Goal: Register for event/course

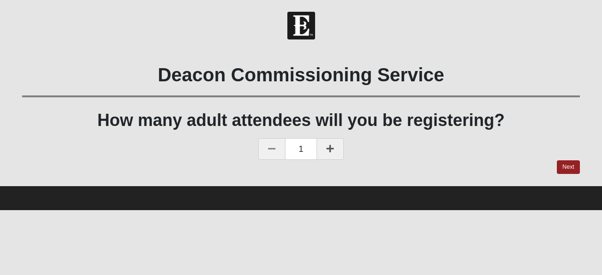
click at [328, 148] on icon at bounding box center [331, 148] width 8 height 8
click at [568, 166] on link "Next" at bounding box center [568, 167] width 23 height 14
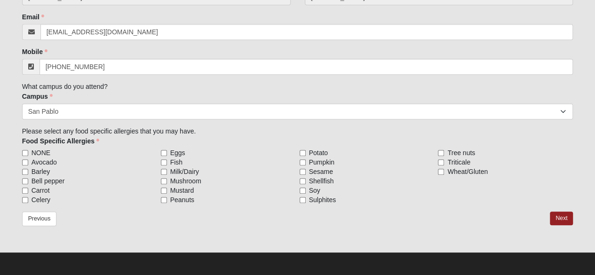
scroll to position [236, 0]
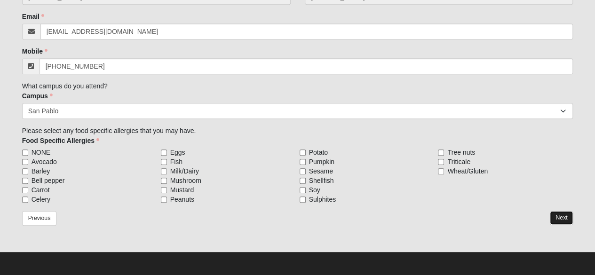
click at [570, 215] on link "Next" at bounding box center [561, 218] width 23 height 14
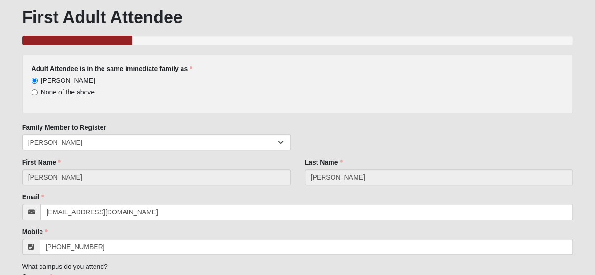
scroll to position [93, 0]
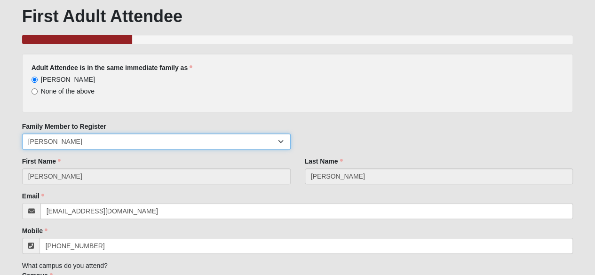
click at [148, 138] on select "Andy Massey Evan Massey Jennifer Massey Blake Massey" at bounding box center [156, 142] width 269 height 16
select select "13695"
click at [22, 134] on select "Andy Massey Evan Massey Jennifer Massey Blake Massey" at bounding box center [156, 142] width 269 height 16
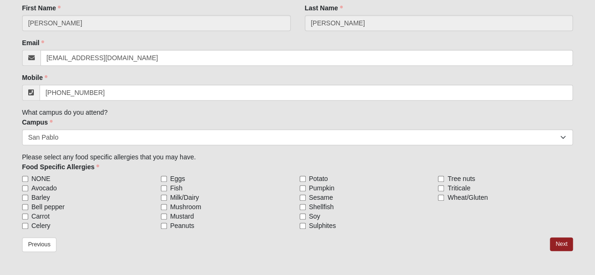
scroll to position [236, 0]
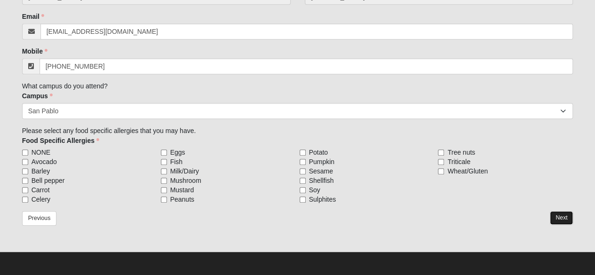
click at [558, 215] on link "Next" at bounding box center [561, 218] width 23 height 14
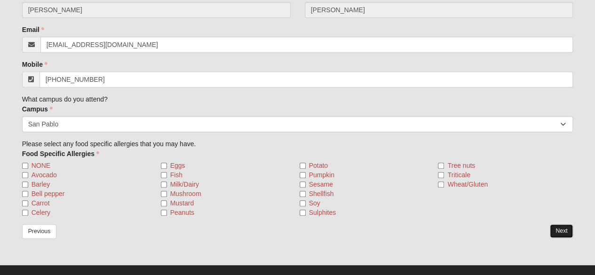
scroll to position [260, 0]
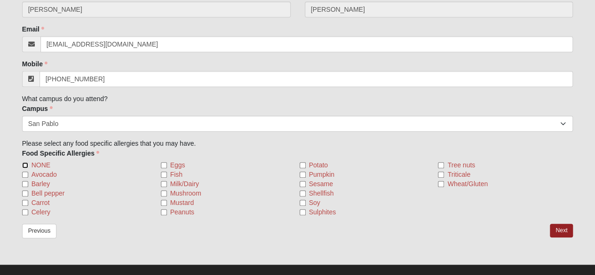
click at [25, 162] on input "NONE" at bounding box center [25, 165] width 6 height 6
checkbox input "true"
click at [561, 228] on link "Next" at bounding box center [561, 231] width 23 height 14
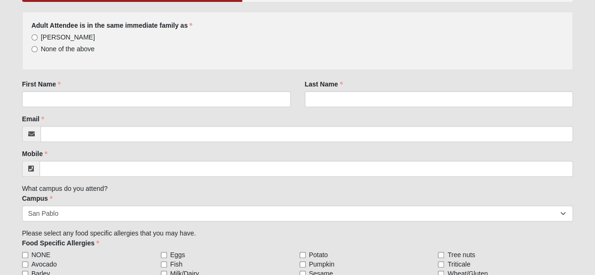
scroll to position [102, 0]
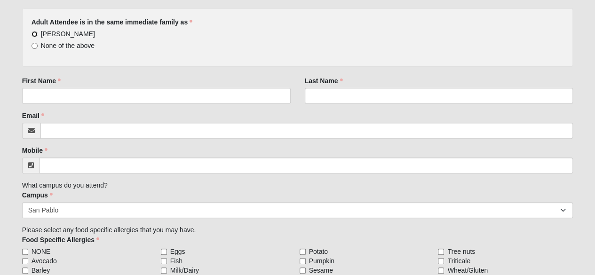
click at [37, 33] on input "[PERSON_NAME]" at bounding box center [35, 34] width 6 height 6
radio input "true"
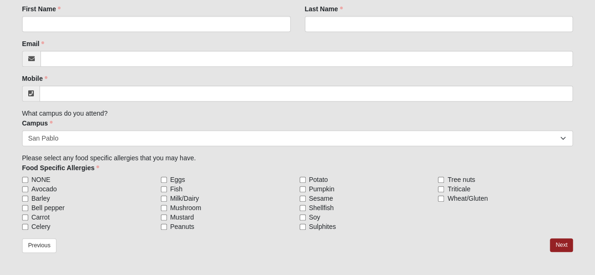
scroll to position [236, 0]
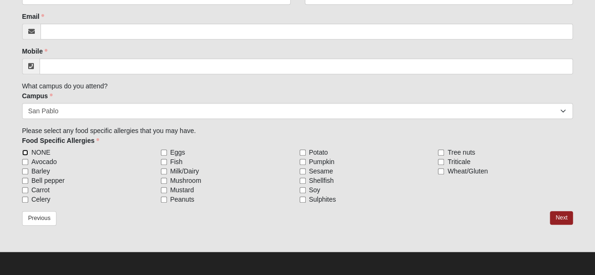
click at [24, 150] on input "NONE" at bounding box center [25, 153] width 6 height 6
checkbox input "true"
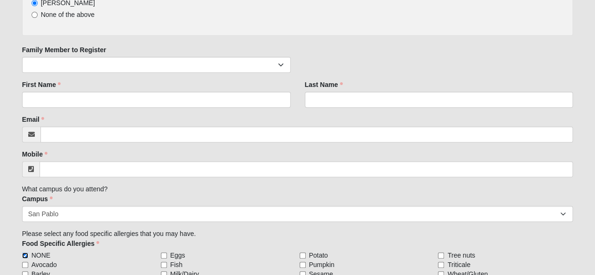
scroll to position [124, 0]
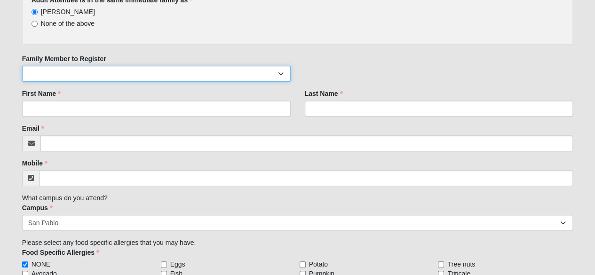
click at [81, 74] on select "Evan Massey Jennifer Massey Blake Massey" at bounding box center [156, 74] width 269 height 16
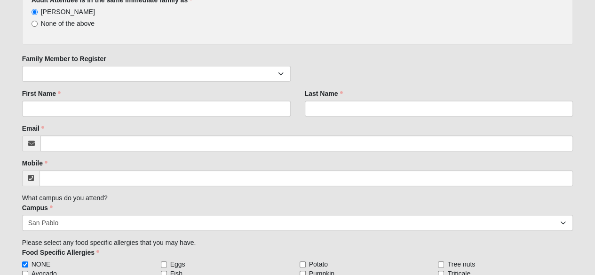
click at [170, 48] on div "Adult Attendee is in the same immediate family as Andy Massey None of the above…" at bounding box center [297, 151] width 551 height 330
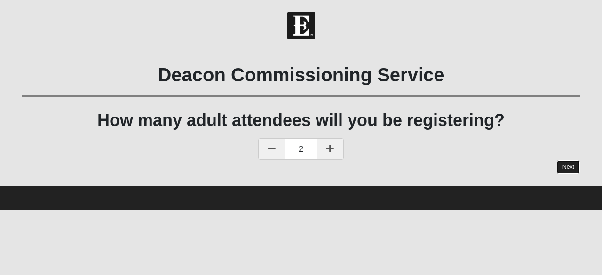
click at [571, 163] on link "Next" at bounding box center [568, 167] width 23 height 14
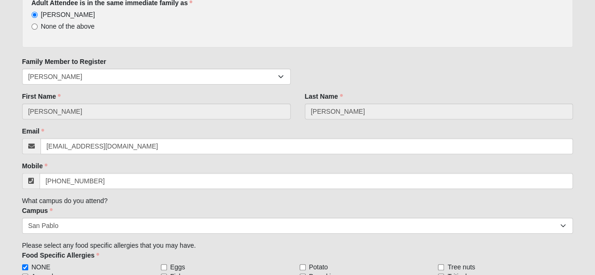
scroll to position [121, 0]
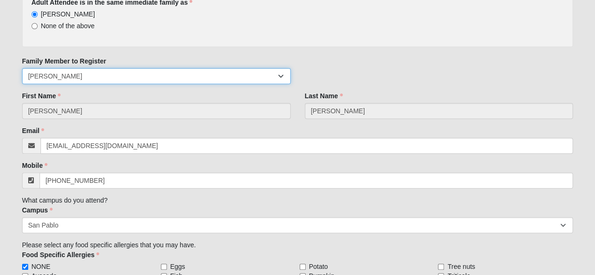
click at [220, 82] on select "Andy Massey Evan Massey Jennifer Massey Blake Massey" at bounding box center [156, 76] width 269 height 16
select select "13984"
click at [22, 68] on select "Andy Massey Evan Massey Jennifer Massey Blake Massey" at bounding box center [156, 76] width 269 height 16
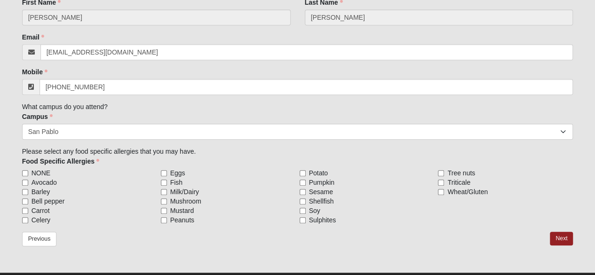
scroll to position [221, 0]
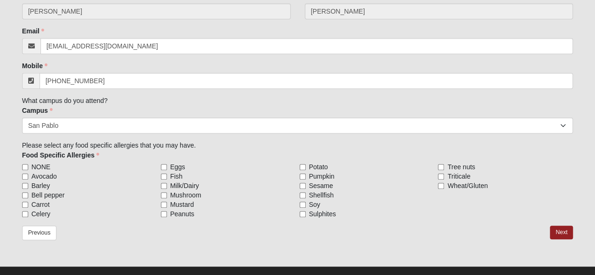
click at [38, 166] on span "NONE" at bounding box center [41, 166] width 19 height 9
click at [28, 166] on input "NONE" at bounding box center [25, 167] width 6 height 6
checkbox input "true"
click at [560, 231] on link "Next" at bounding box center [561, 233] width 23 height 14
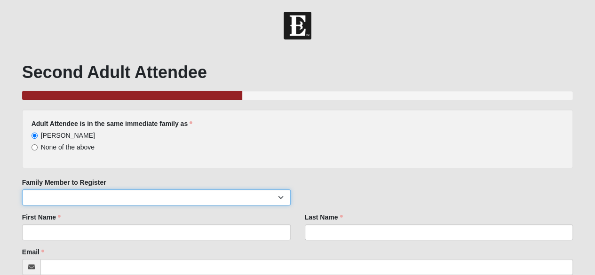
click at [60, 191] on select "Andy Massey Evan Massey Blake Massey" at bounding box center [156, 198] width 269 height 16
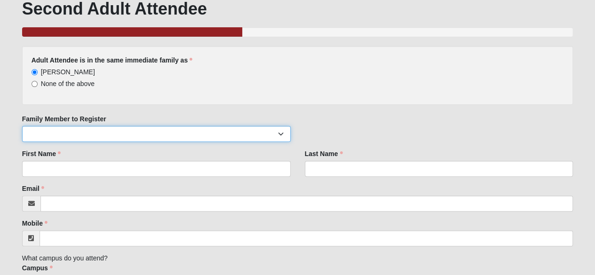
scroll to position [71, 0]
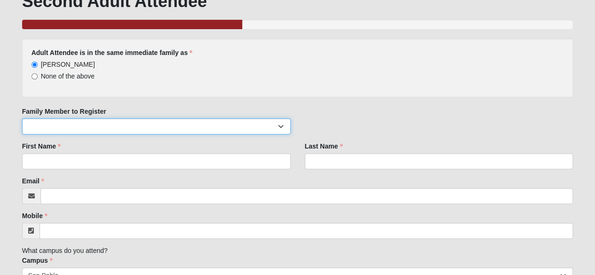
click at [75, 127] on select "Andy Massey Evan Massey Blake Massey" at bounding box center [156, 127] width 269 height 16
select select "13695"
click at [22, 119] on select "Andy Massey Evan Massey Blake Massey" at bounding box center [156, 127] width 269 height 16
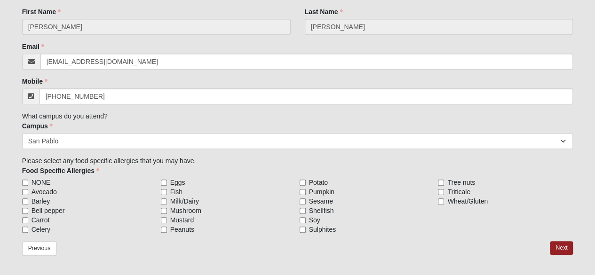
scroll to position [212, 0]
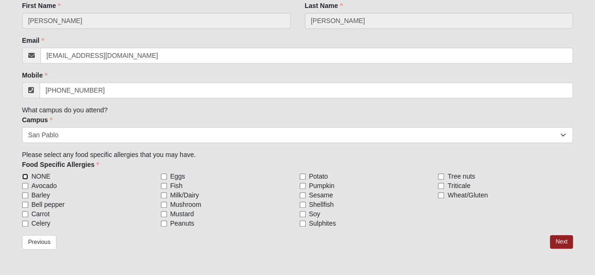
click at [24, 176] on input "NONE" at bounding box center [25, 177] width 6 height 6
checkbox input "true"
click at [560, 237] on link "Next" at bounding box center [561, 242] width 23 height 14
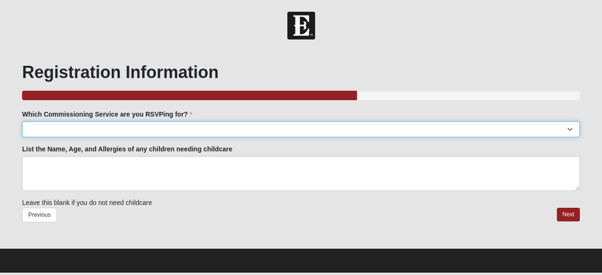
click at [221, 127] on select "Arlington: TBD Baymeadows: TBD Fleming Island: TBD Jesup: TBD Mandarin: TBD Nor…" at bounding box center [301, 129] width 558 height 16
select select "San Pablo: Sunday Oct 19th | 6:30pm | San Pablo Campus"
click at [22, 121] on select "Arlington: TBD Baymeadows: TBD Fleming Island: TBD Jesup: TBD Mandarin: TBD Nor…" at bounding box center [301, 129] width 558 height 16
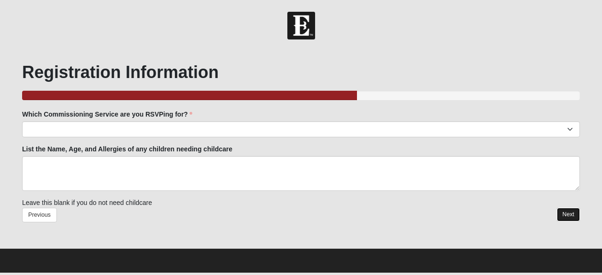
click at [564, 213] on link "Next" at bounding box center [568, 215] width 23 height 14
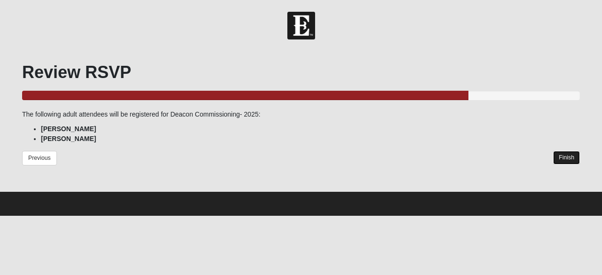
click at [561, 154] on link "Finish" at bounding box center [566, 158] width 27 height 14
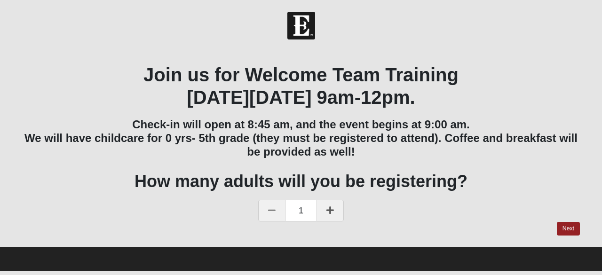
click at [475, 165] on div "Join us for Welcome Team Training [DATE][DATE] 9am-12pm. Check-in will open at …" at bounding box center [301, 143] width 558 height 159
click at [328, 214] on link at bounding box center [330, 211] width 27 height 22
click at [275, 205] on link at bounding box center [271, 211] width 27 height 22
click at [567, 226] on link "Next" at bounding box center [568, 229] width 23 height 14
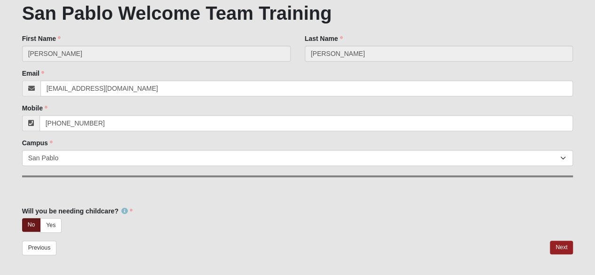
scroll to position [254, 0]
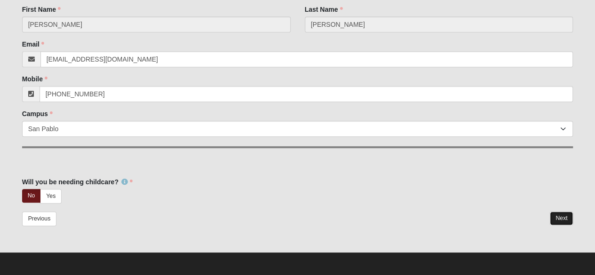
click at [560, 215] on link "Next" at bounding box center [561, 219] width 23 height 14
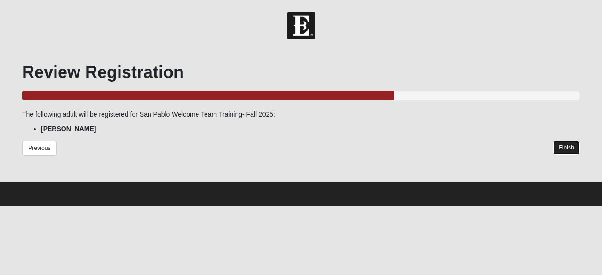
click at [569, 146] on link "Finish" at bounding box center [566, 148] width 27 height 14
